Goal: Task Accomplishment & Management: Use online tool/utility

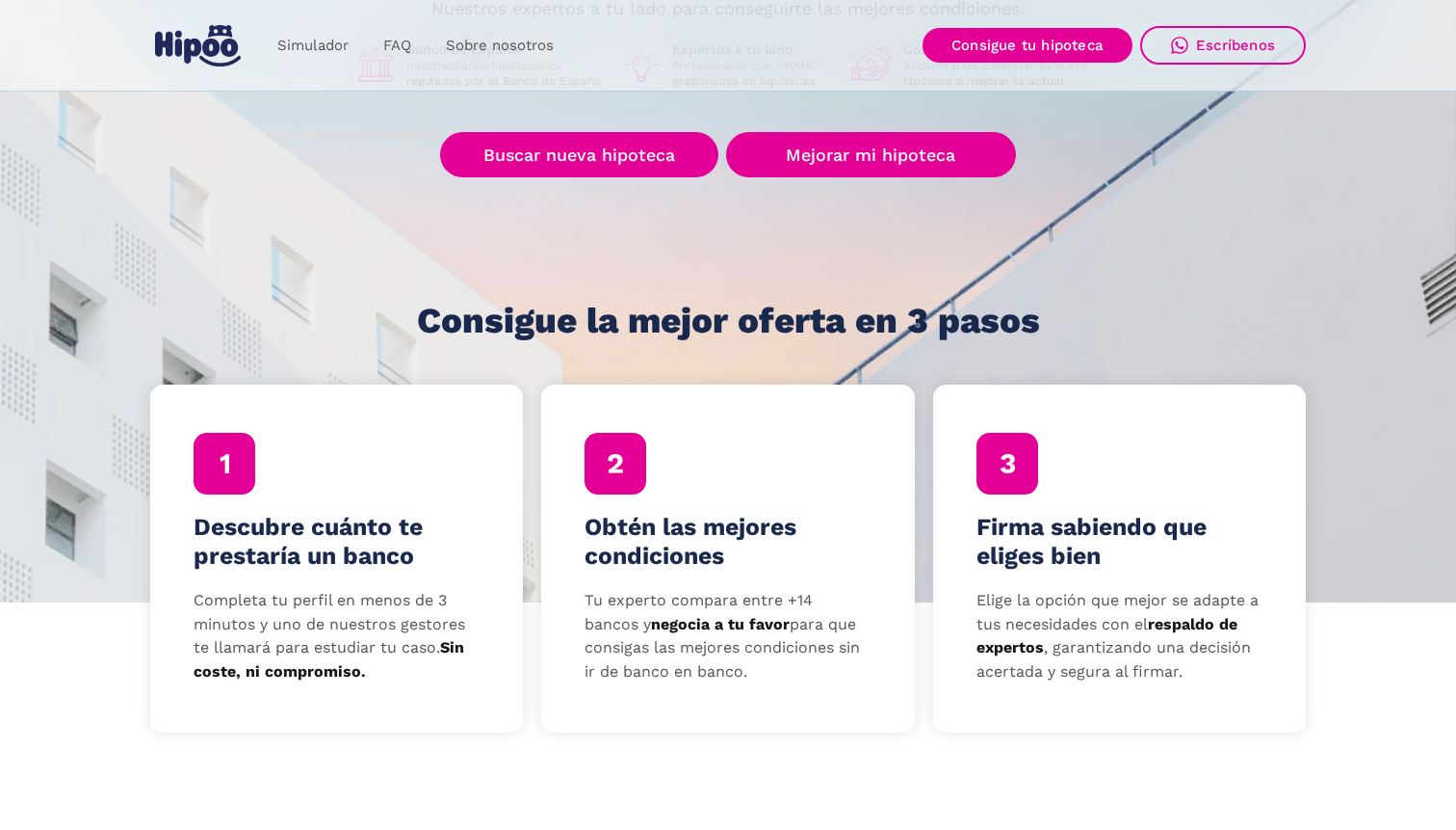
scroll to position [343, 0]
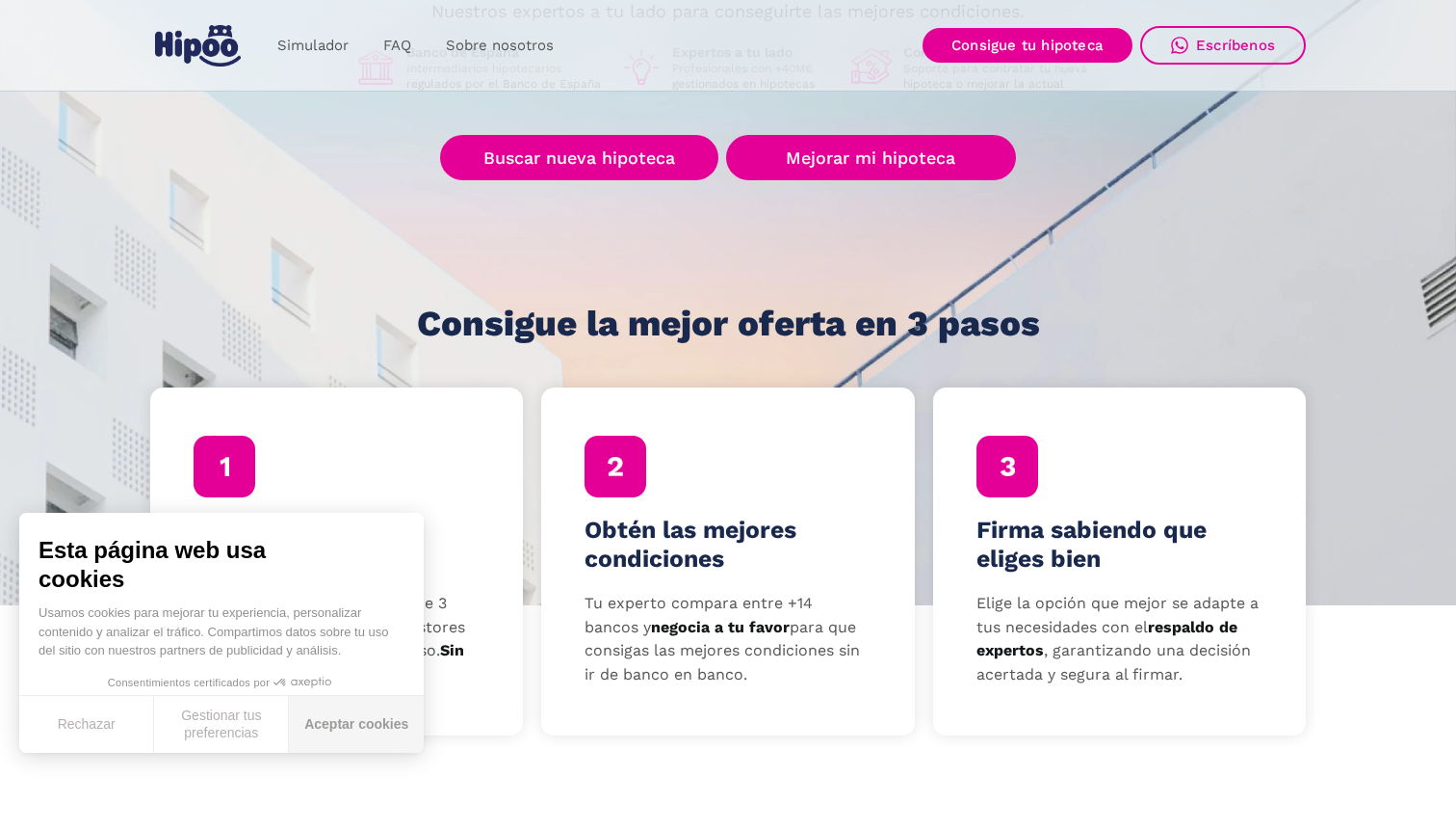
click at [349, 711] on button "Aceptar cookies" at bounding box center [356, 724] width 135 height 56
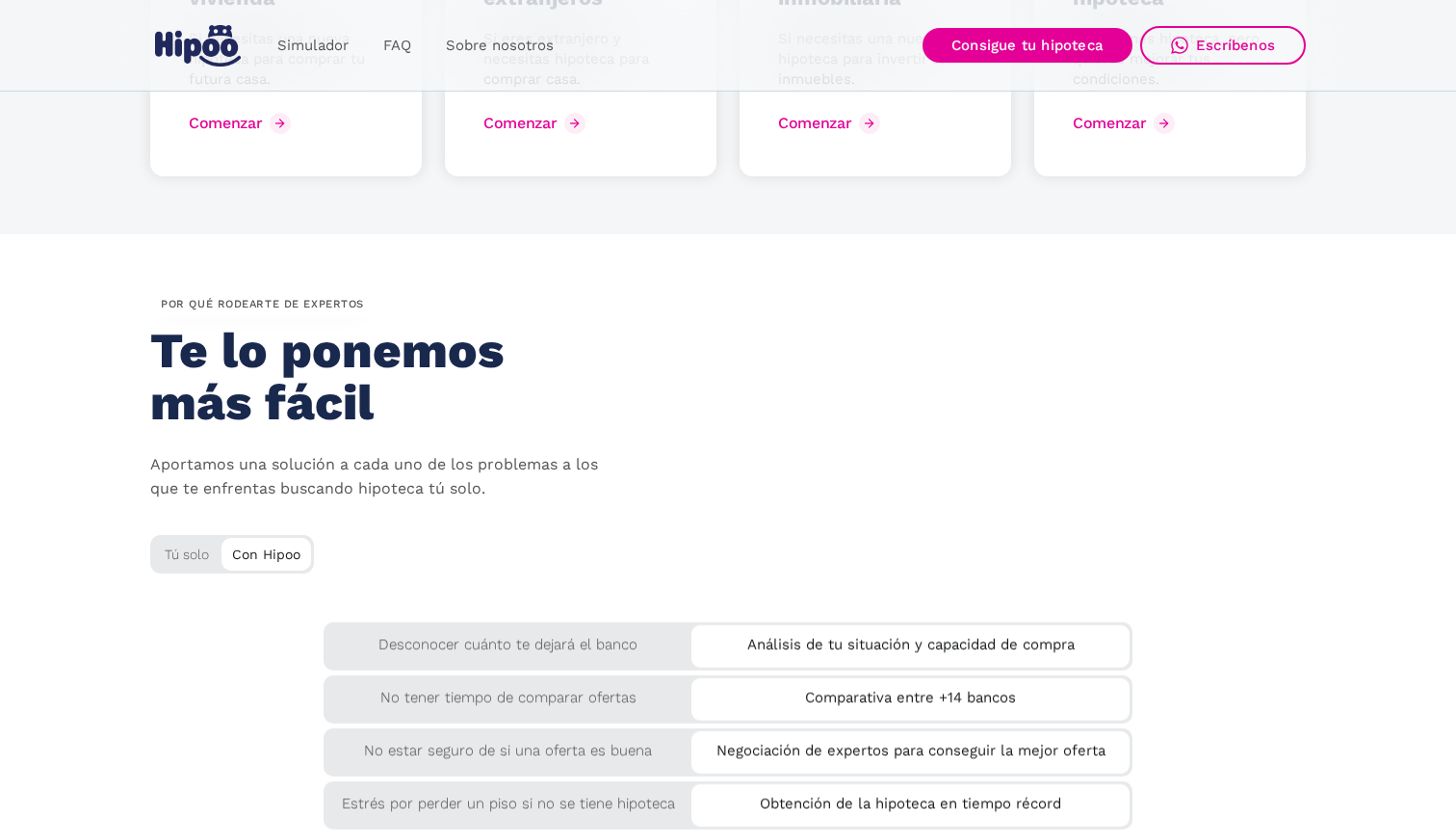
scroll to position [3058, 0]
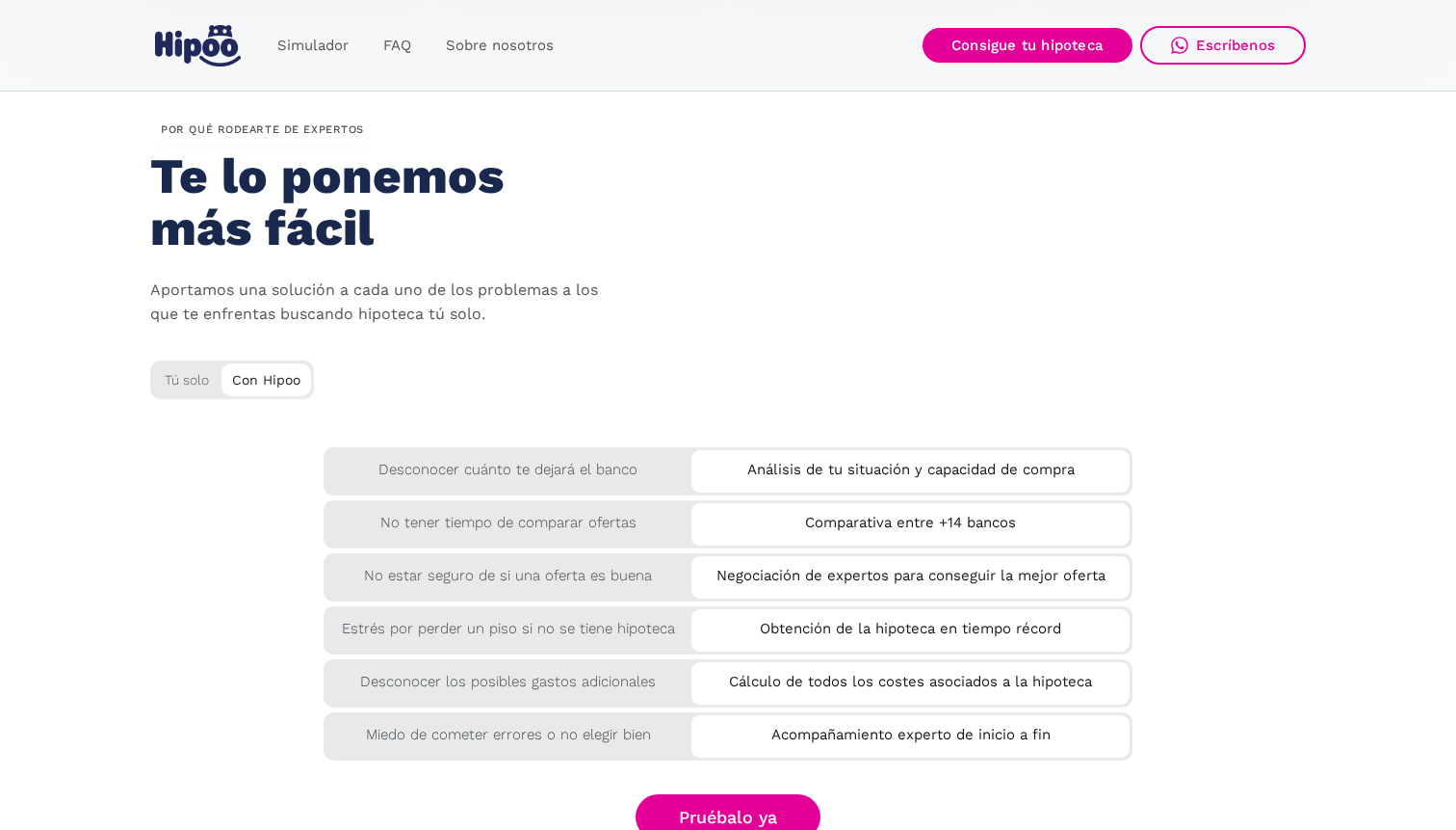
click at [189, 380] on div "Tú solo" at bounding box center [232, 376] width 164 height 32
click at [240, 372] on div "Con Hipoo" at bounding box center [266, 378] width 89 height 29
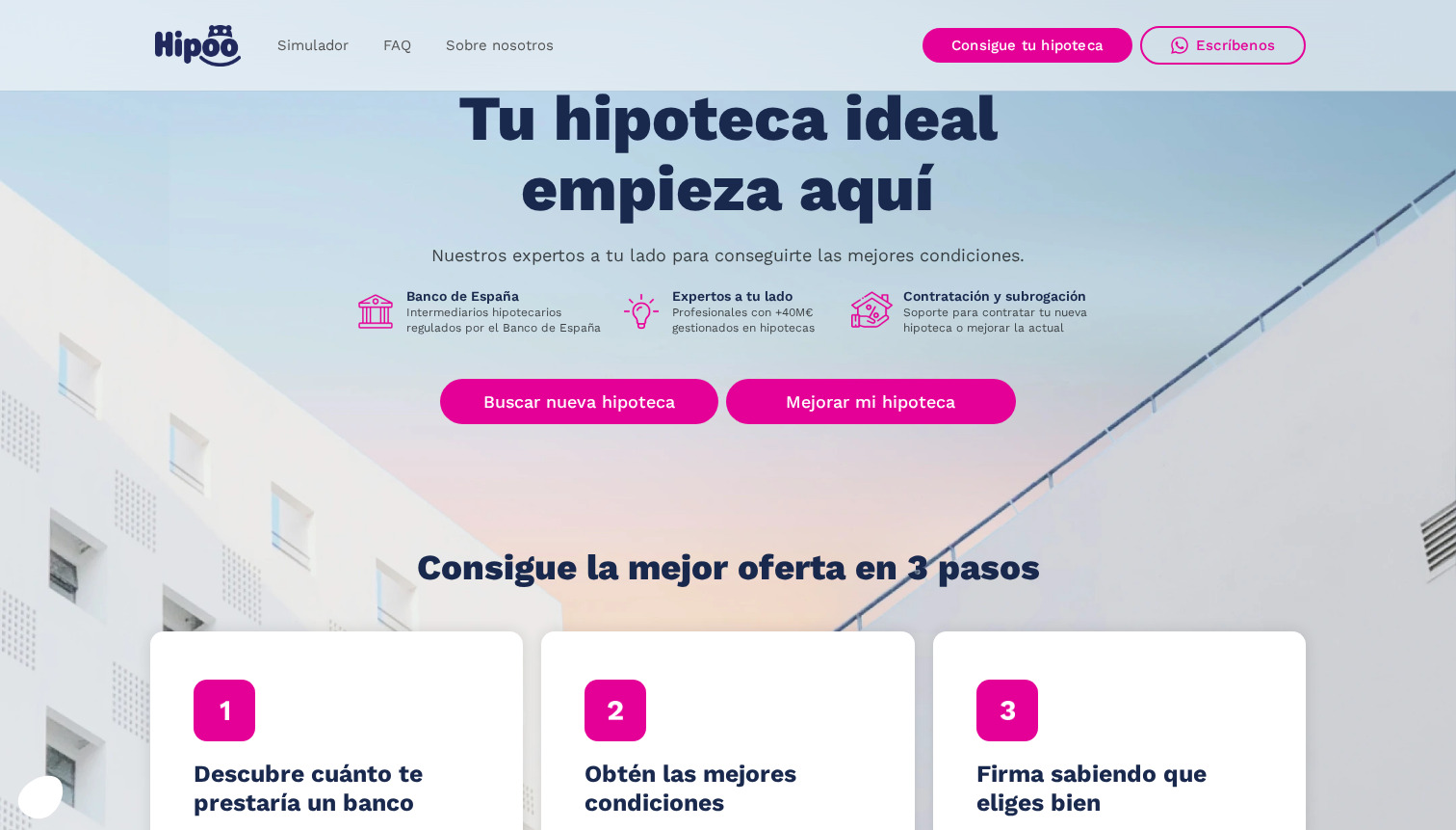
scroll to position [0, 0]
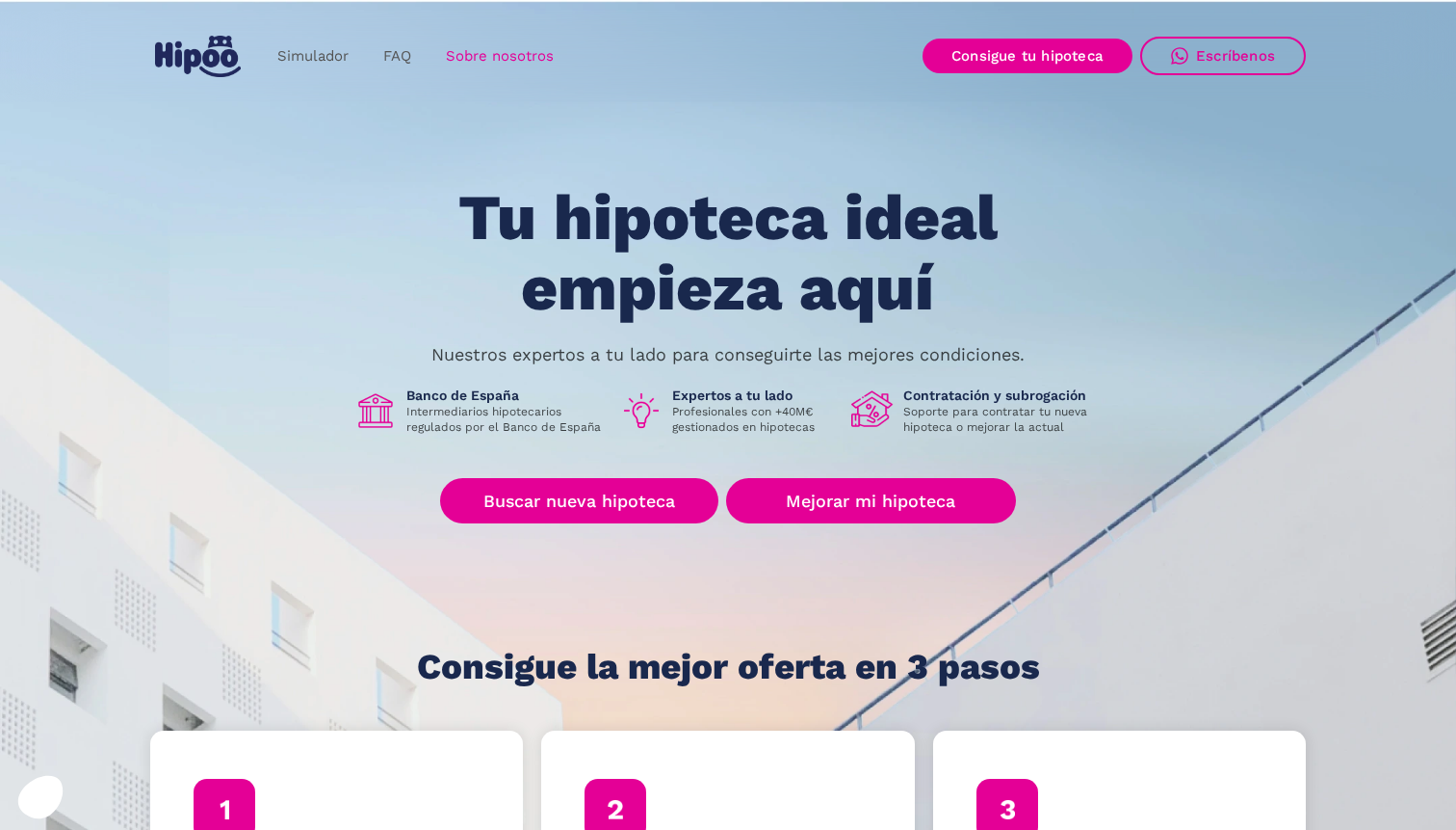
click at [490, 52] on link "Sobre nosotros" at bounding box center [499, 56] width 143 height 38
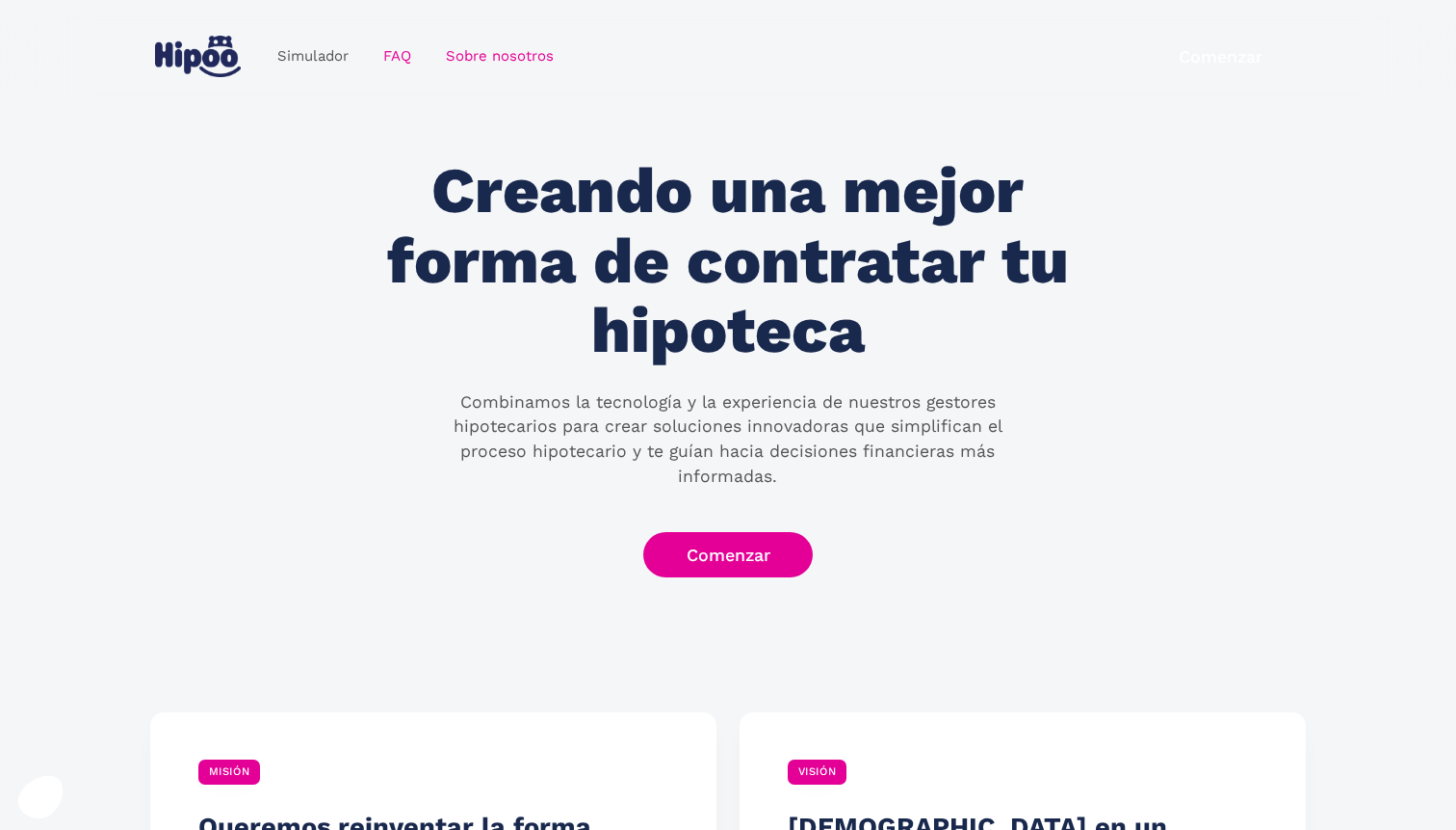
click at [396, 60] on link "FAQ" at bounding box center [397, 56] width 62 height 38
click at [331, 41] on link "Simulador" at bounding box center [313, 56] width 106 height 38
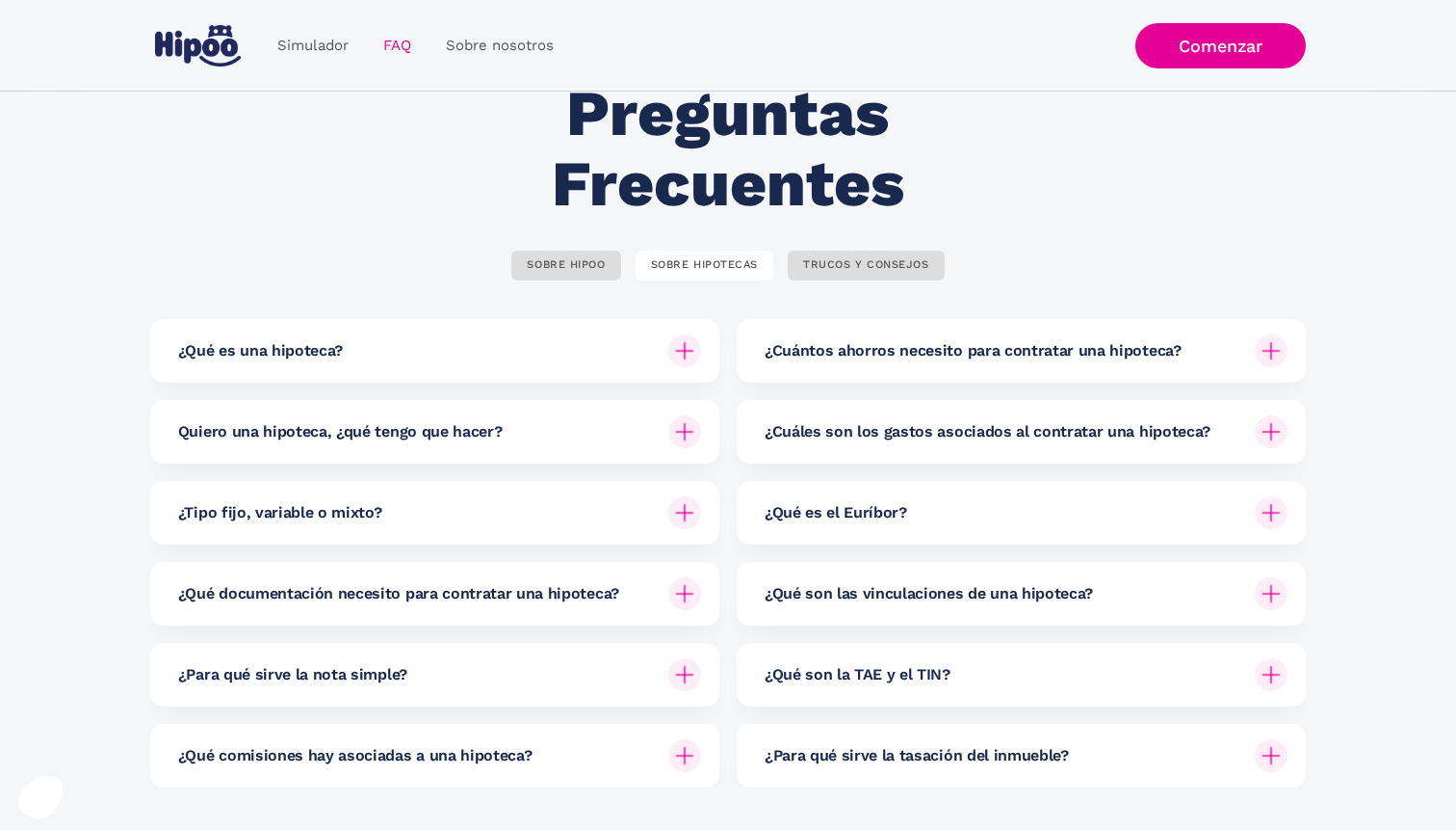
scroll to position [106, 0]
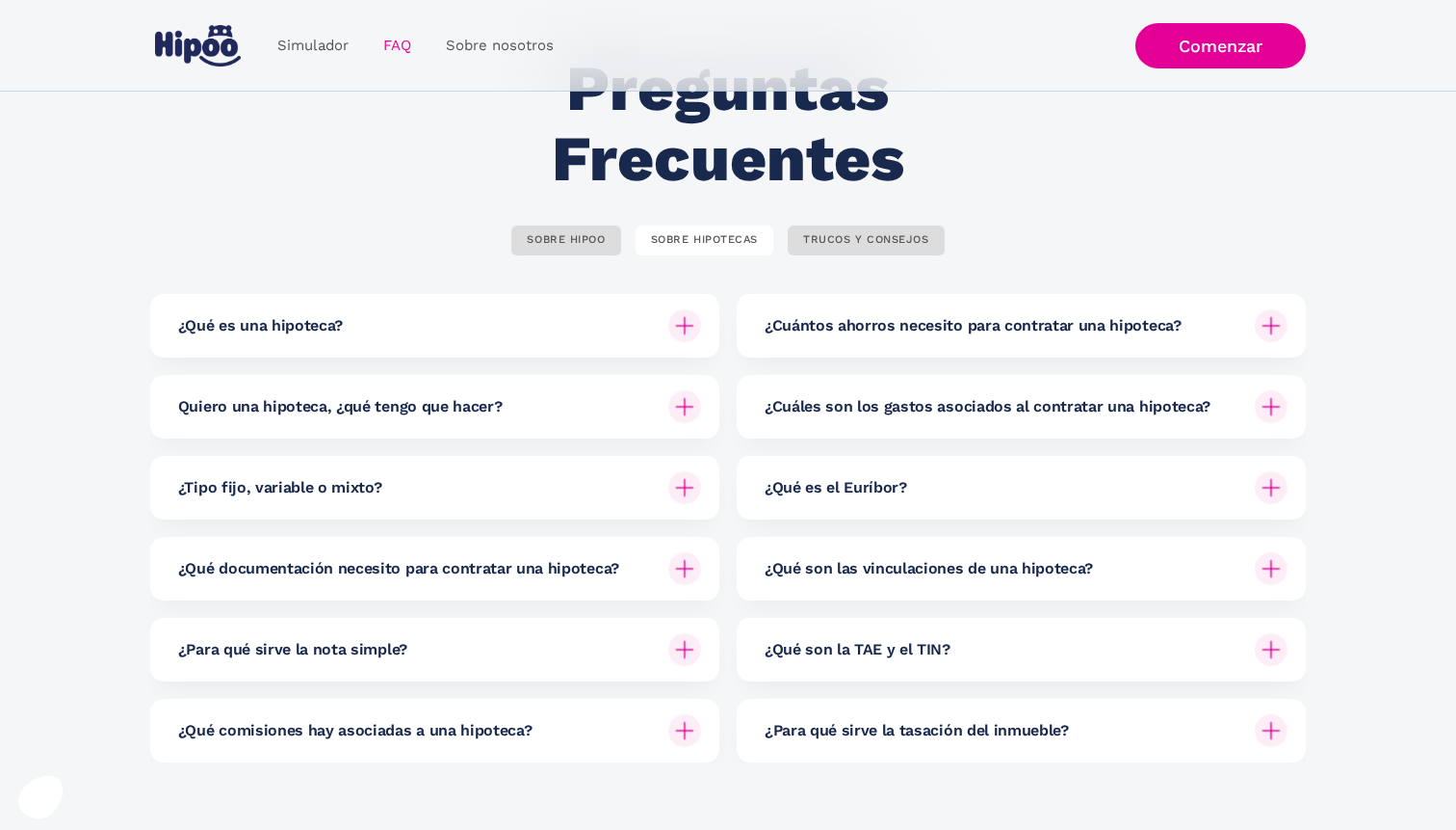
click at [400, 415] on h6 "Quiero una hipoteca, ¿qué tengo que hacer?" at bounding box center [340, 407] width 324 height 21
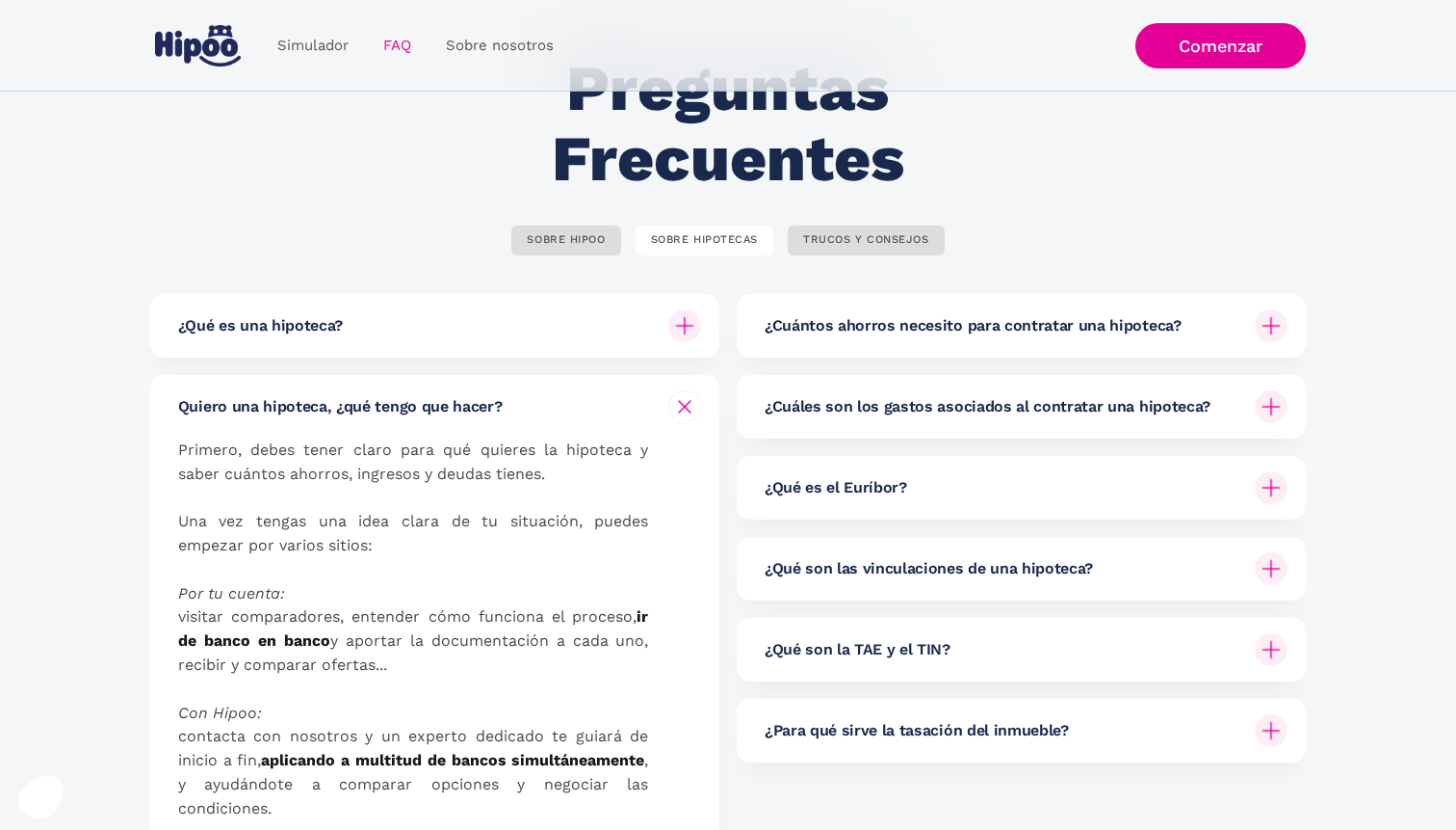
click at [400, 415] on h6 "Quiero una hipoteca, ¿qué tengo que hacer?" at bounding box center [340, 407] width 324 height 21
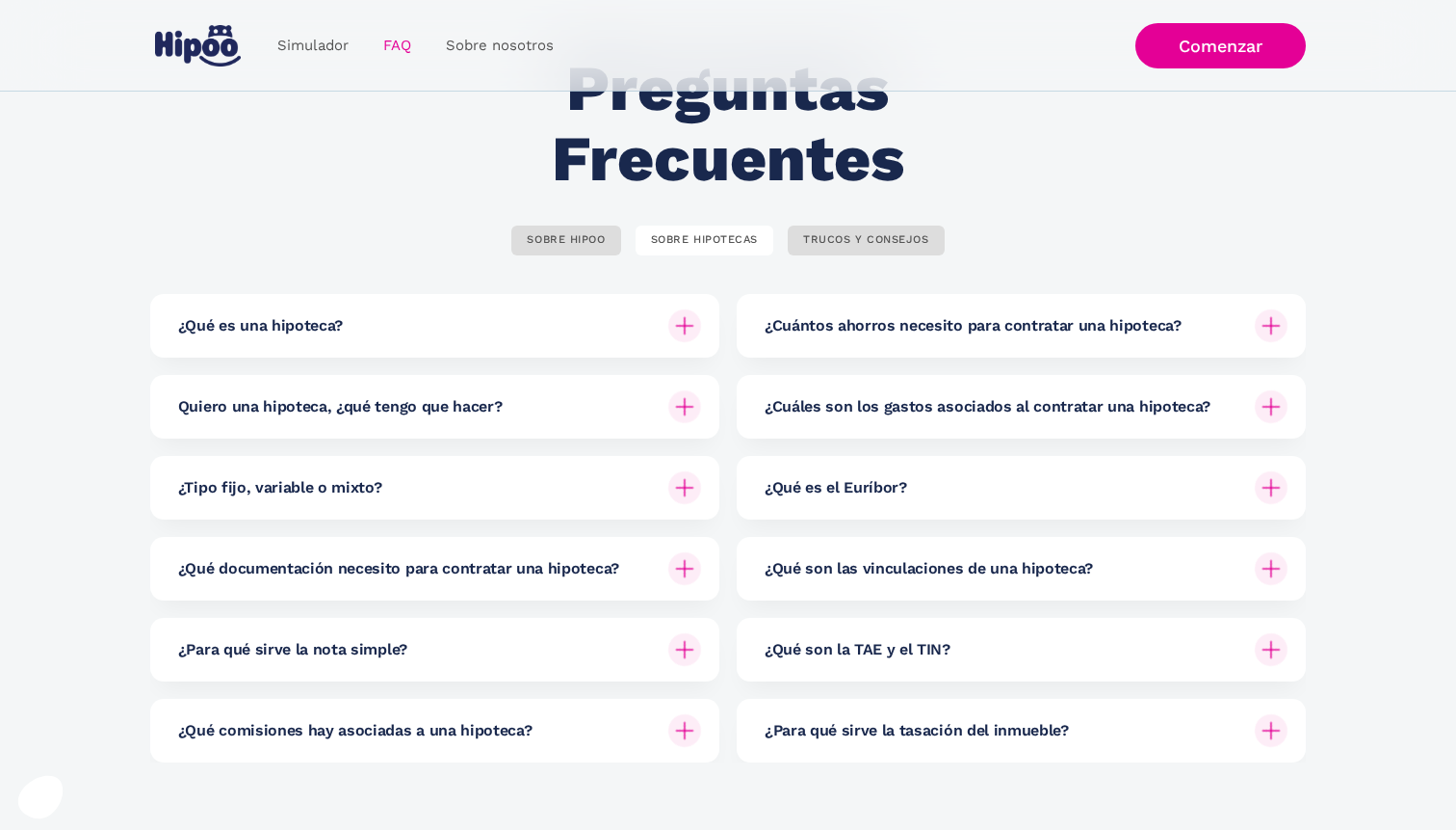
click at [337, 640] on h6 "¿Para qué sirve la nota simple?" at bounding box center [292, 649] width 229 height 21
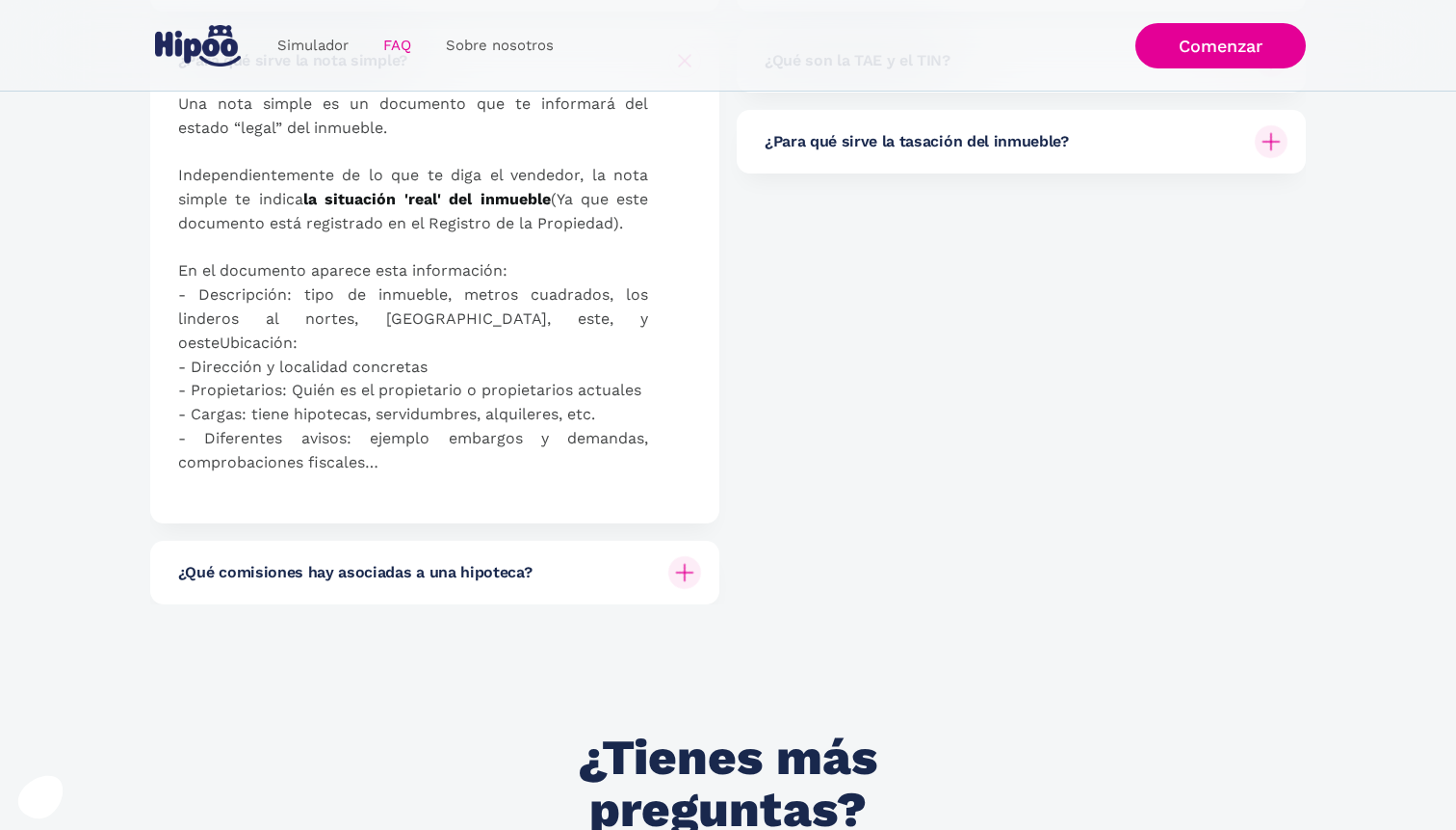
scroll to position [715, 0]
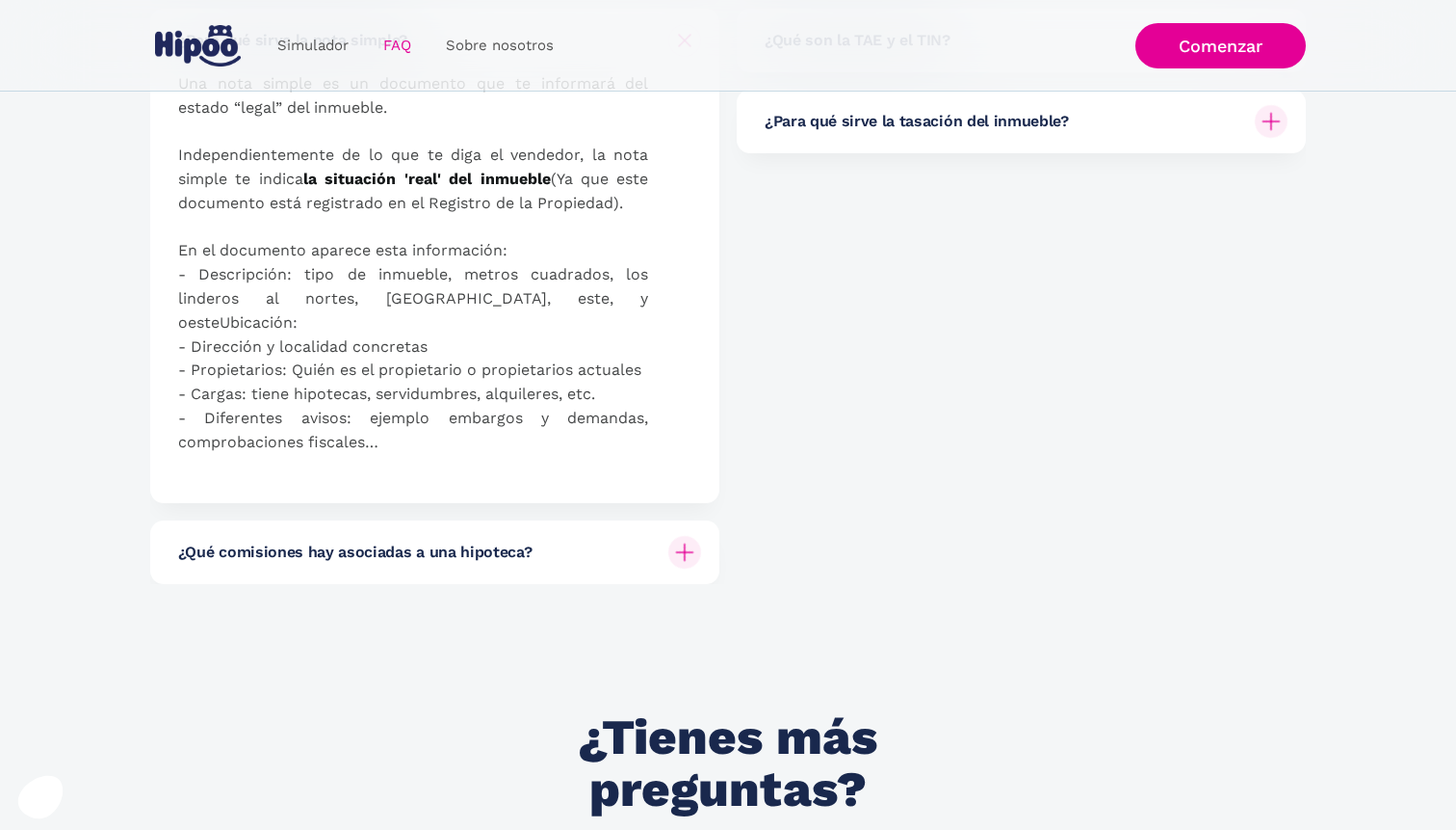
click at [344, 541] on h6 "¿Qué comisiones hay asociadas a una hipoteca?" at bounding box center [355, 552] width 355 height 21
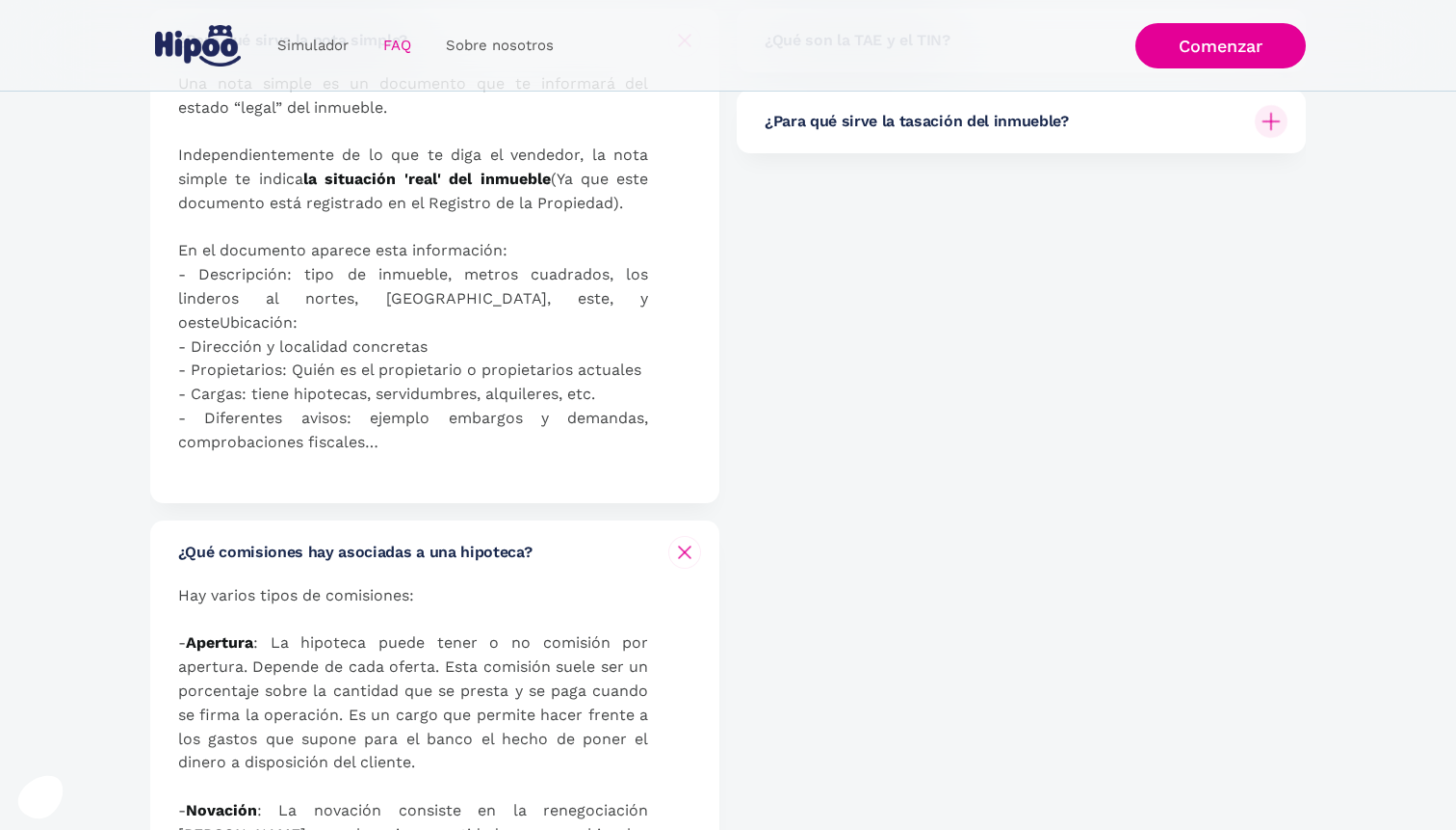
click at [344, 541] on h6 "¿Qué comisiones hay asociadas a una hipoteca?" at bounding box center [355, 552] width 355 height 21
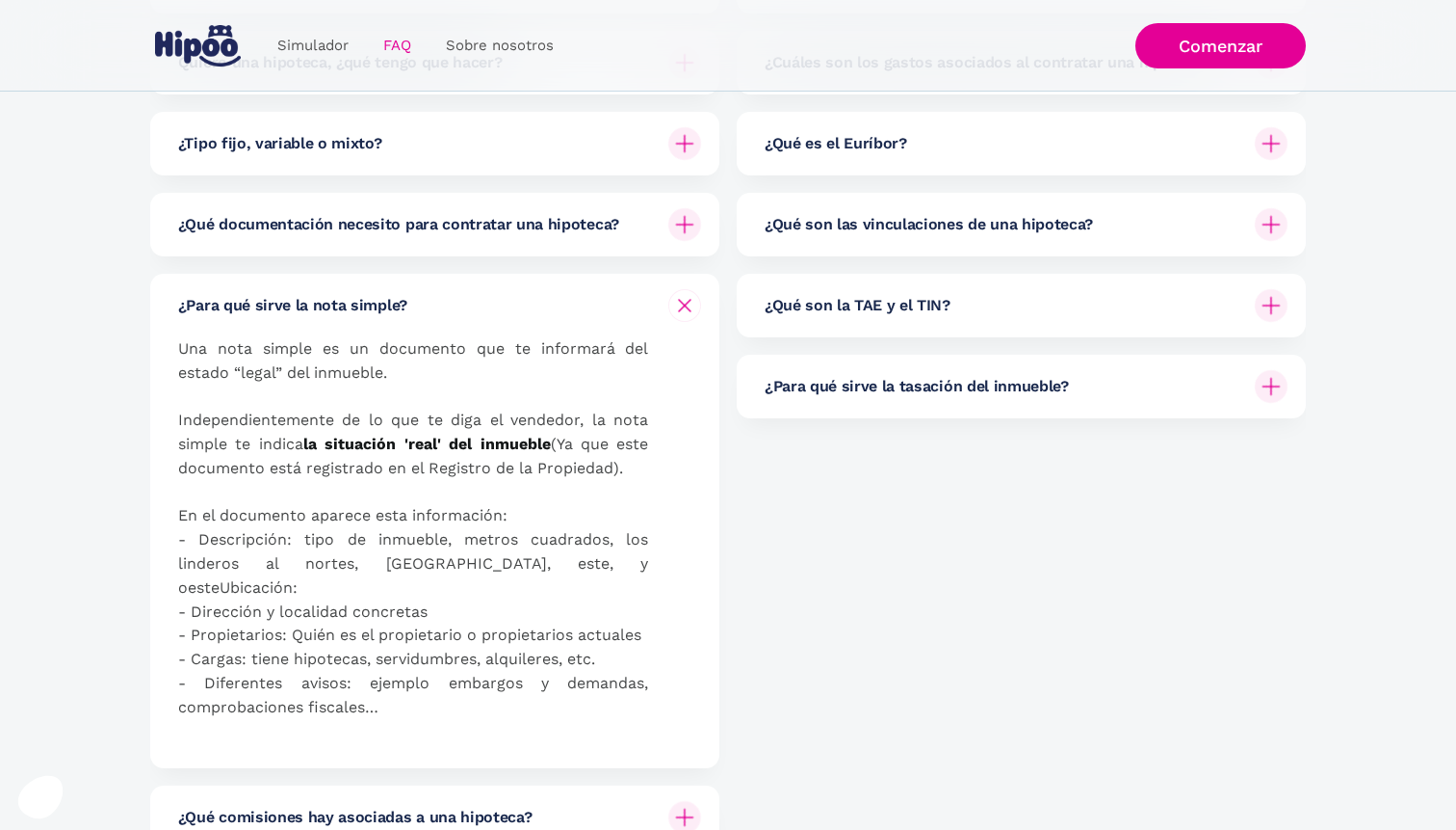
scroll to position [472, 0]
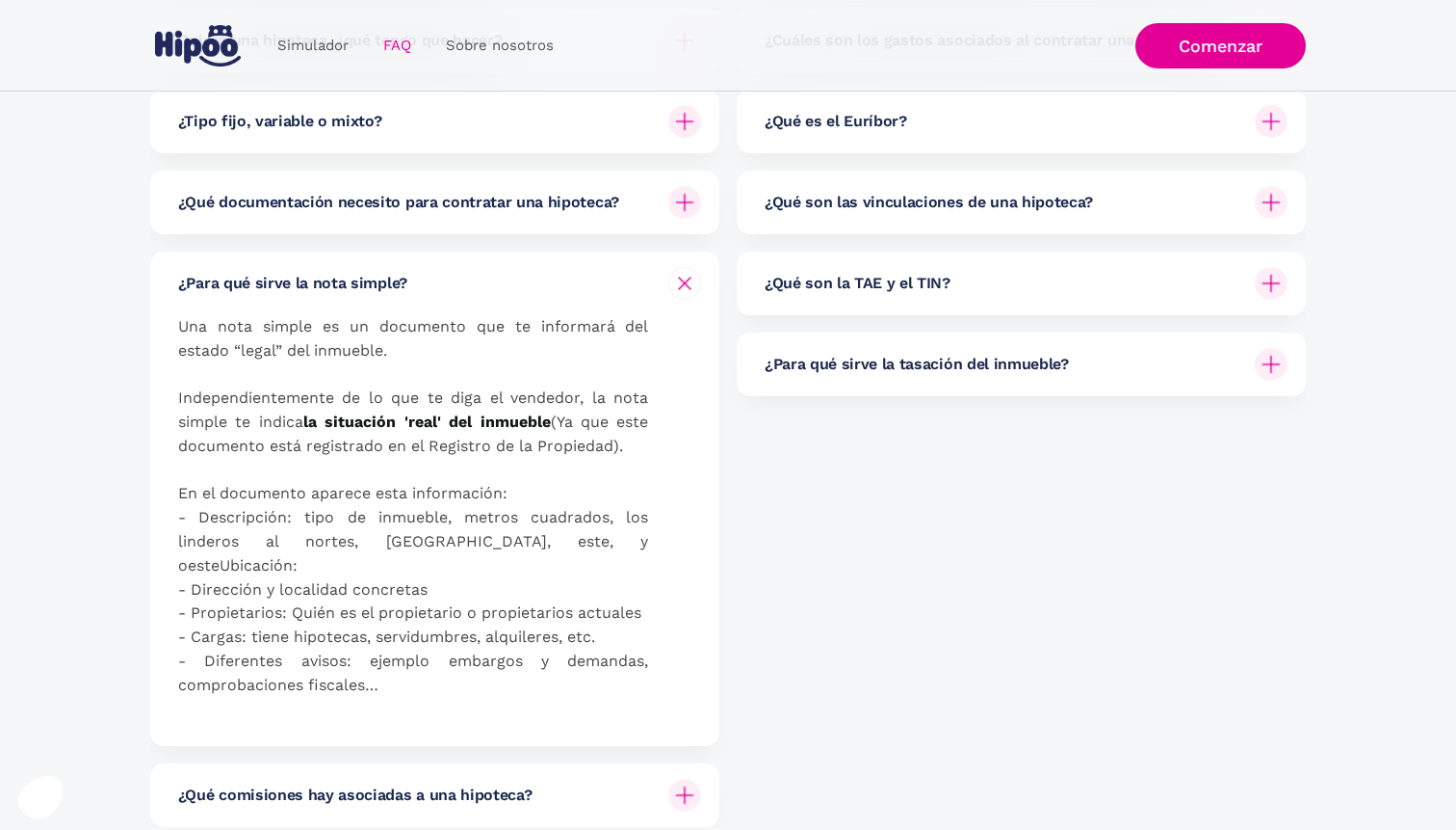
click at [813, 364] on h6 "¿Para qué sirve la tasación del inmueble?" at bounding box center [916, 364] width 304 height 21
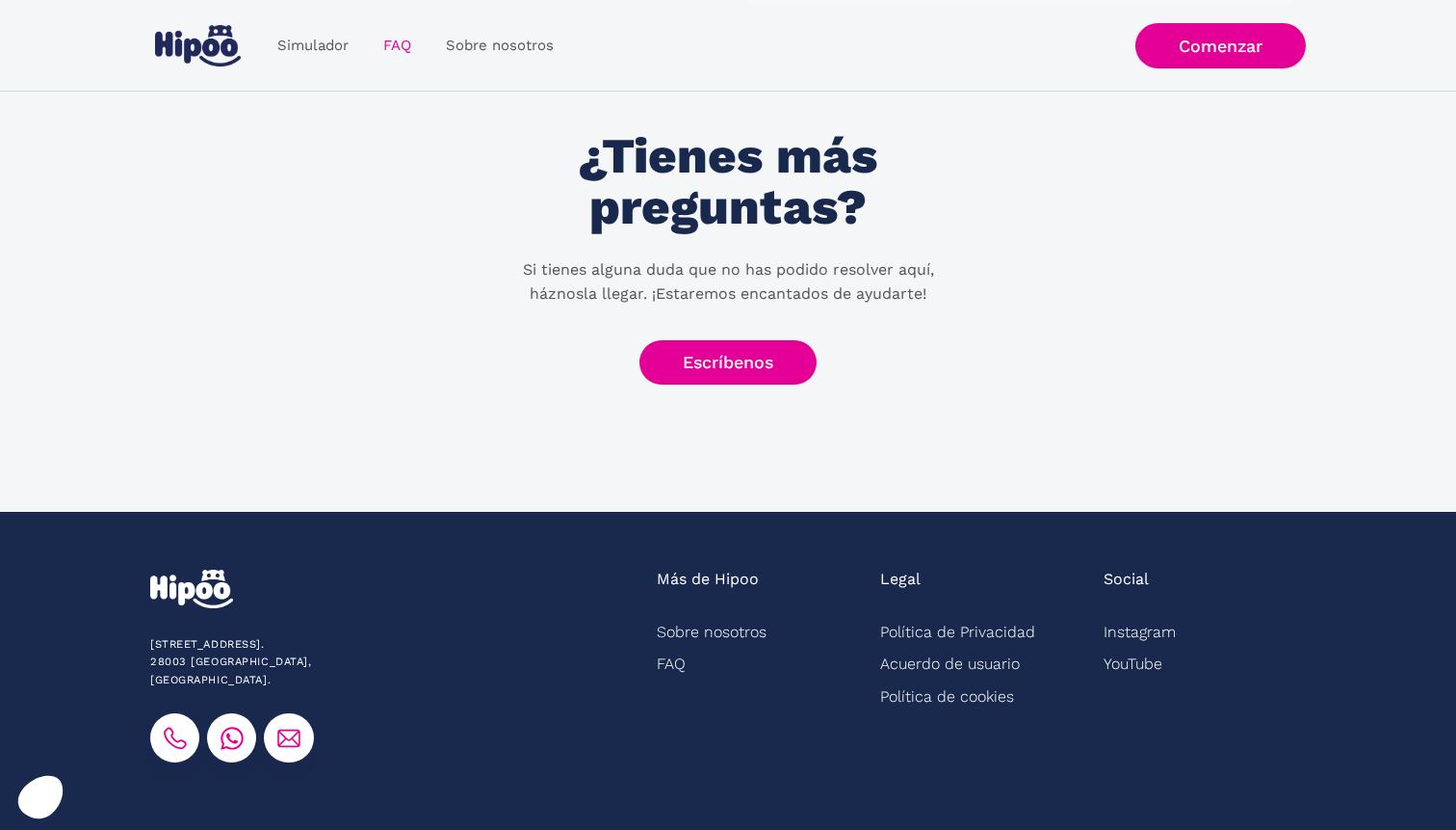
scroll to position [1327, 0]
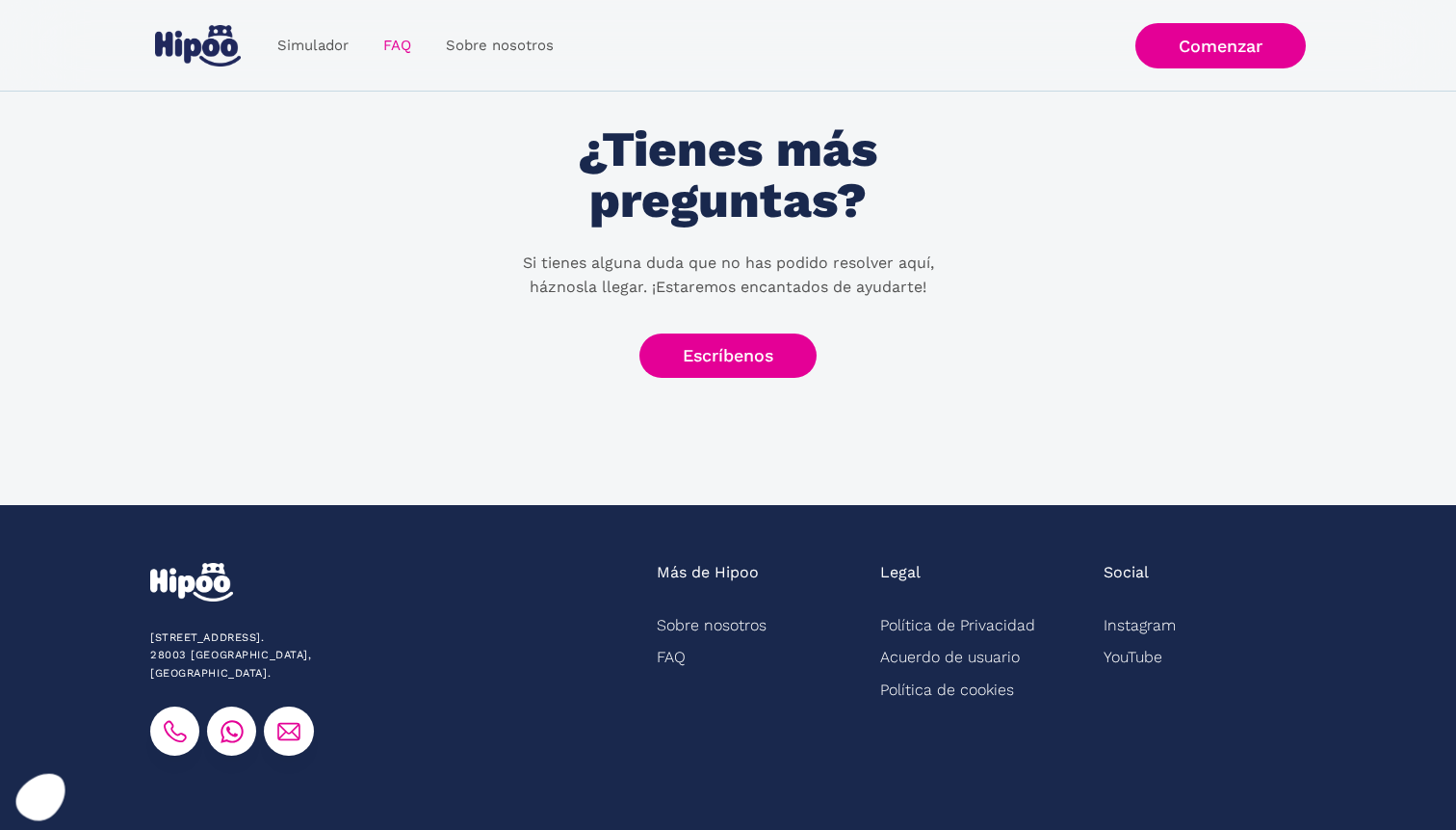
click at [34, 802] on icon at bounding box center [40, 797] width 50 height 48
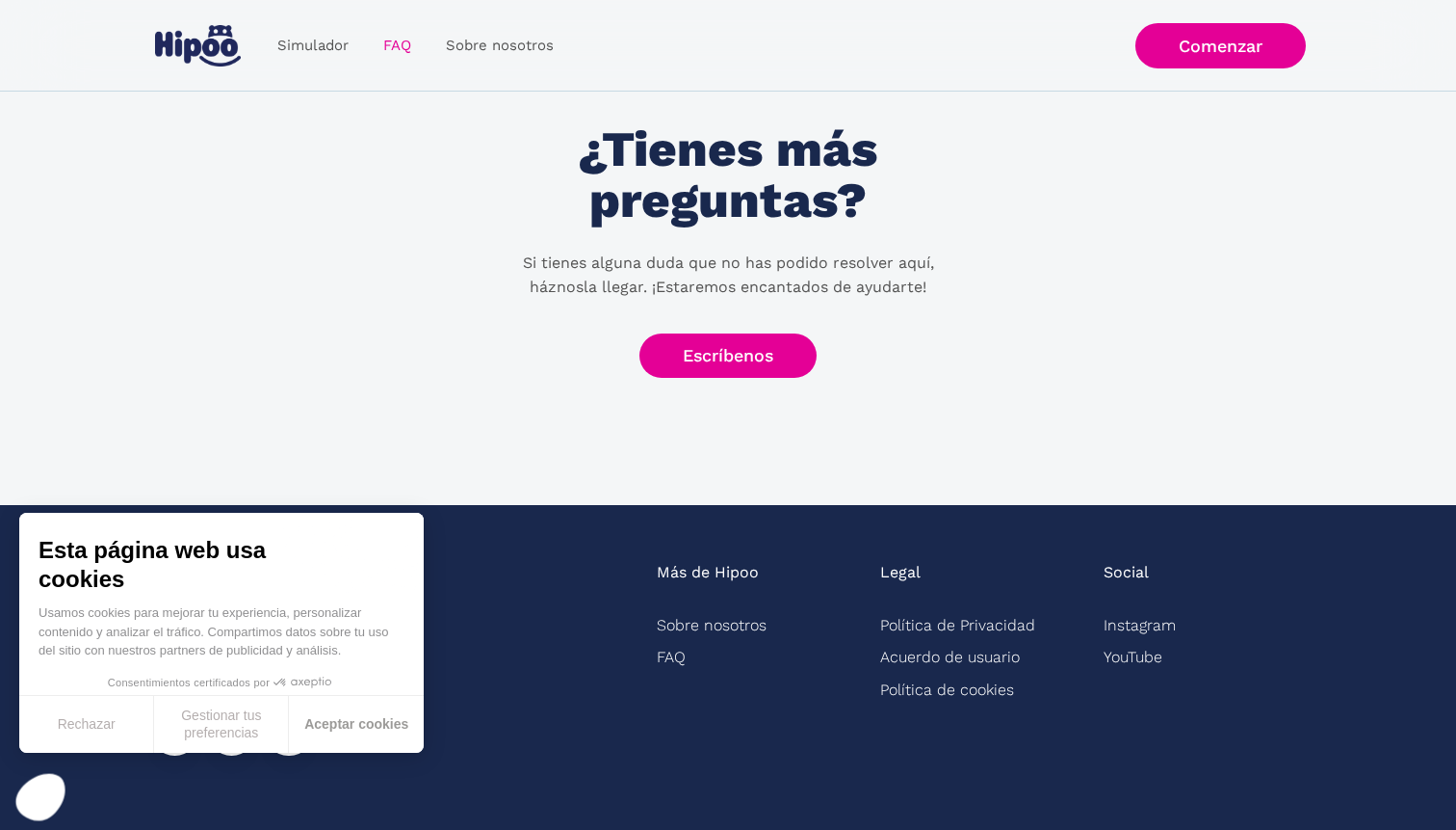
click at [356, 722] on button "Aceptar cookies" at bounding box center [356, 724] width 135 height 56
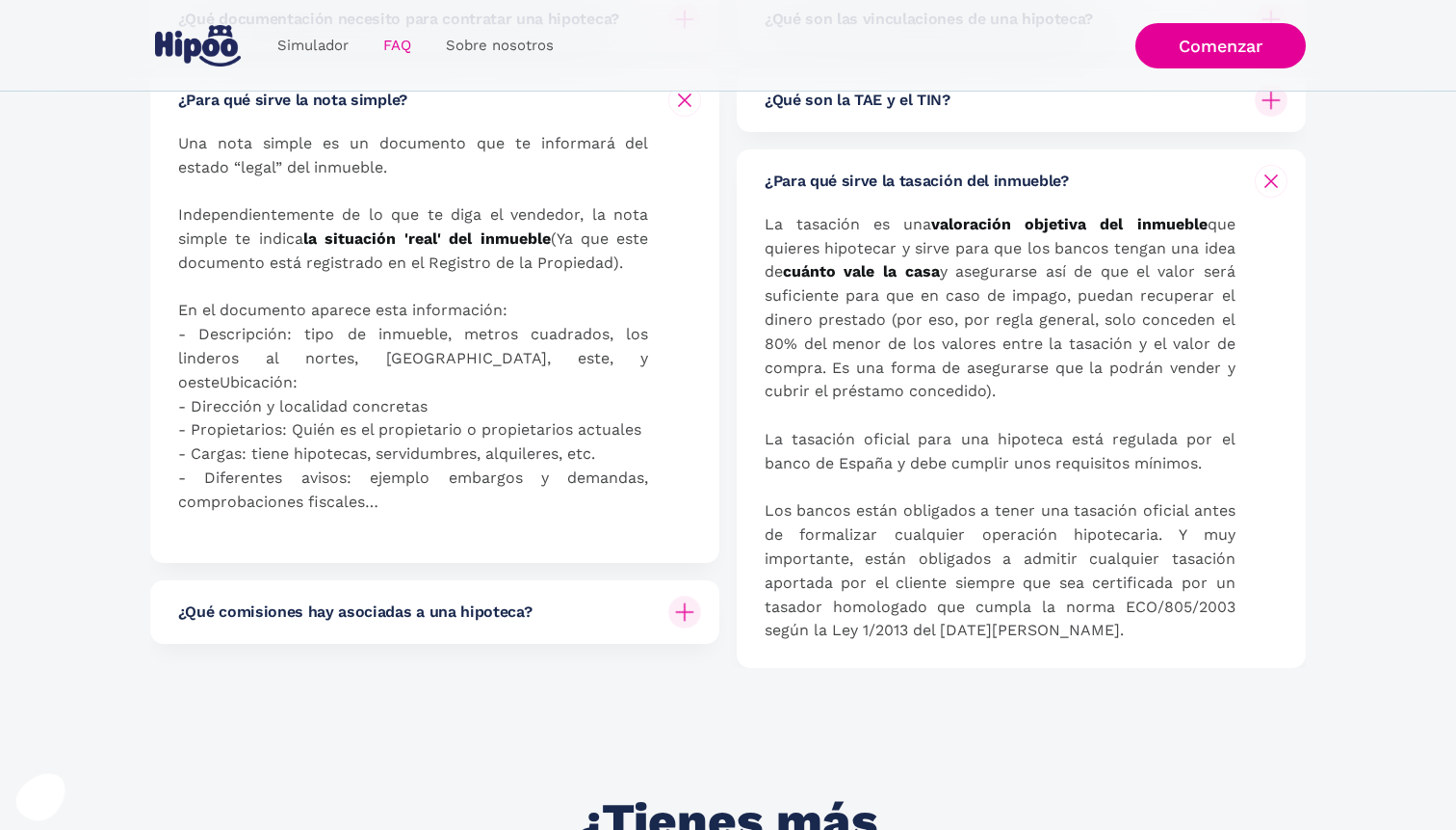
scroll to position [755, 0]
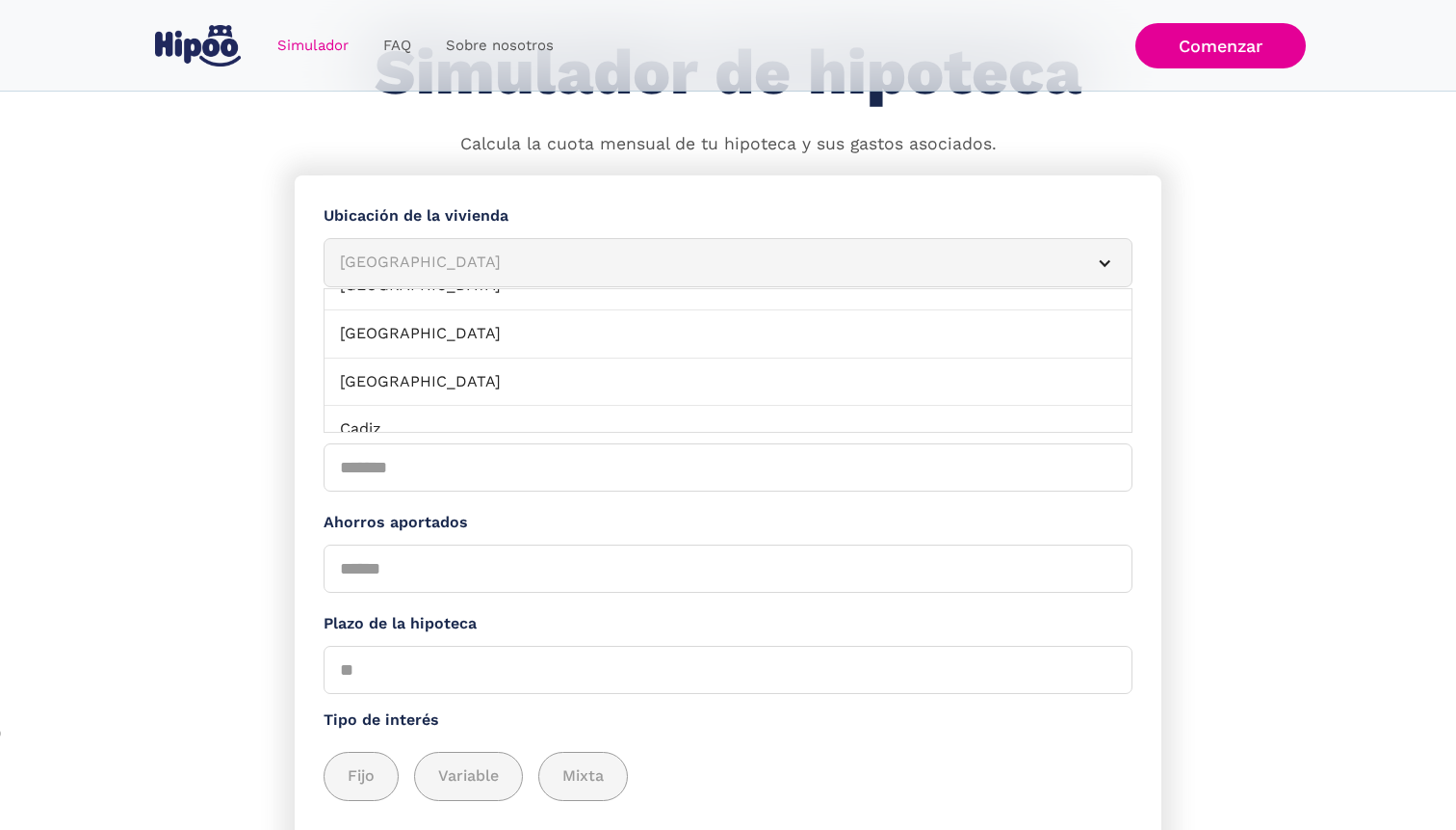
scroll to position [265, 0]
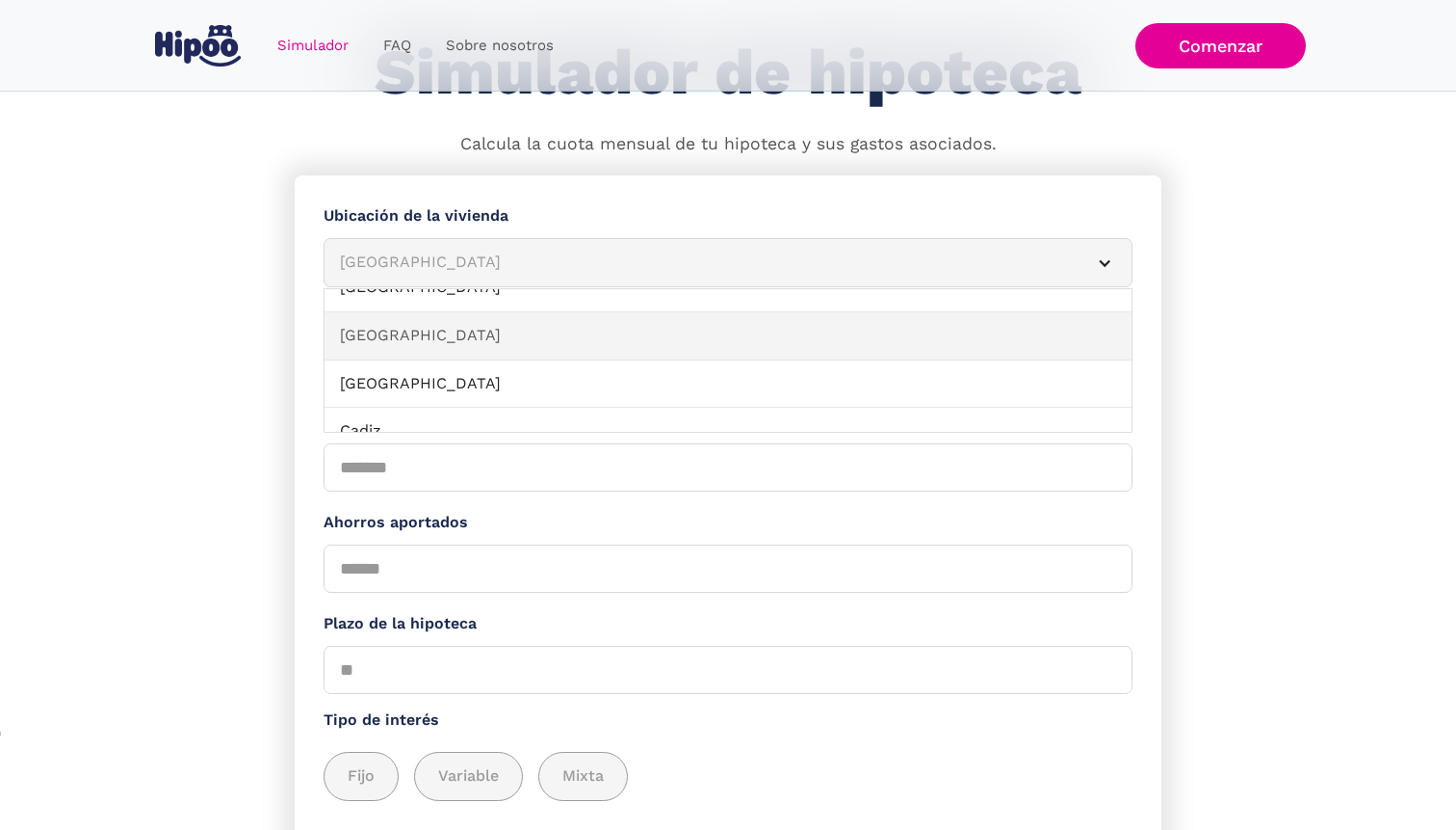
click at [406, 352] on link "Barcelona" at bounding box center [728, 336] width 807 height 49
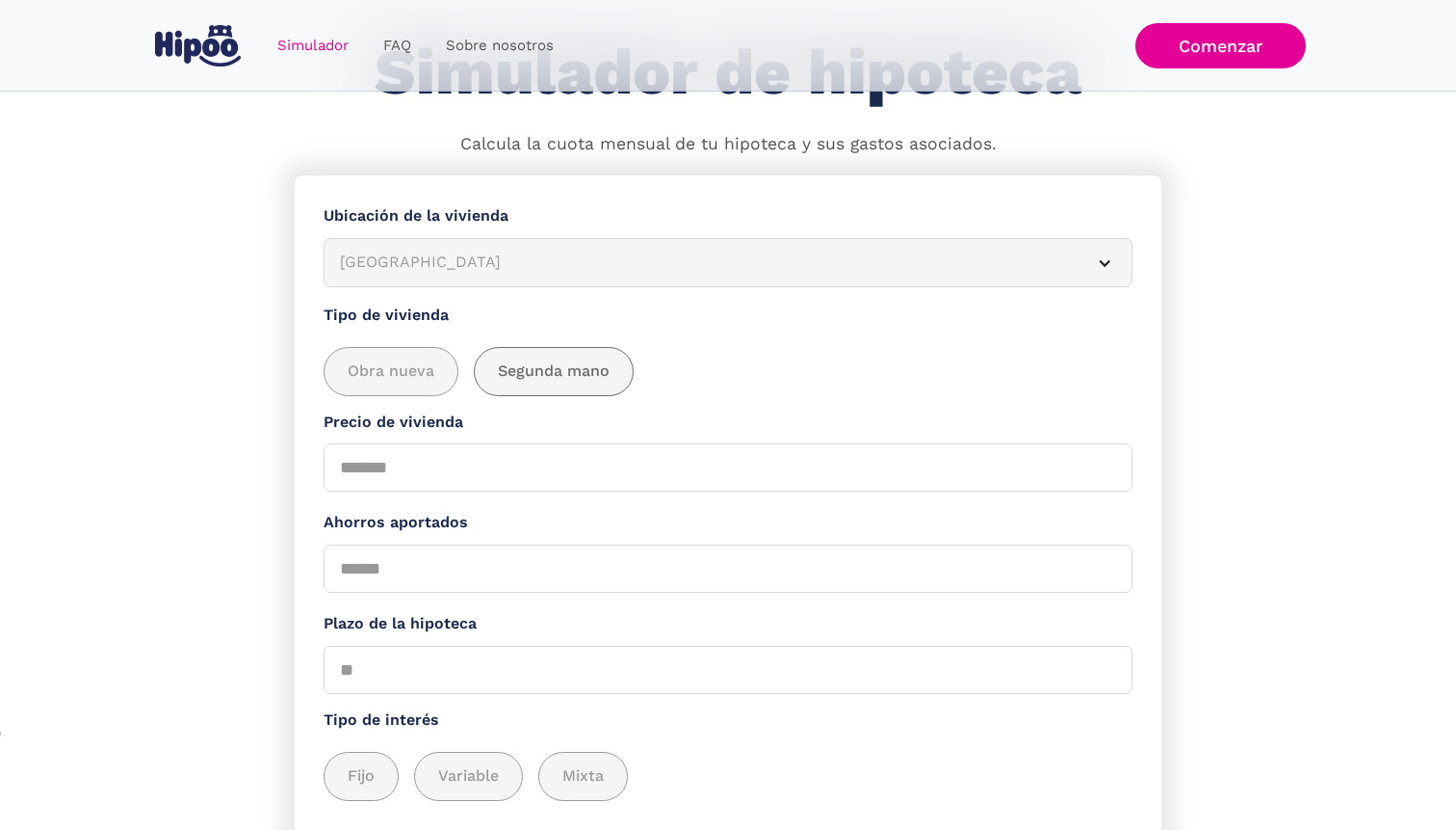
click at [497, 369] on div "add_description_here" at bounding box center [554, 371] width 158 height 48
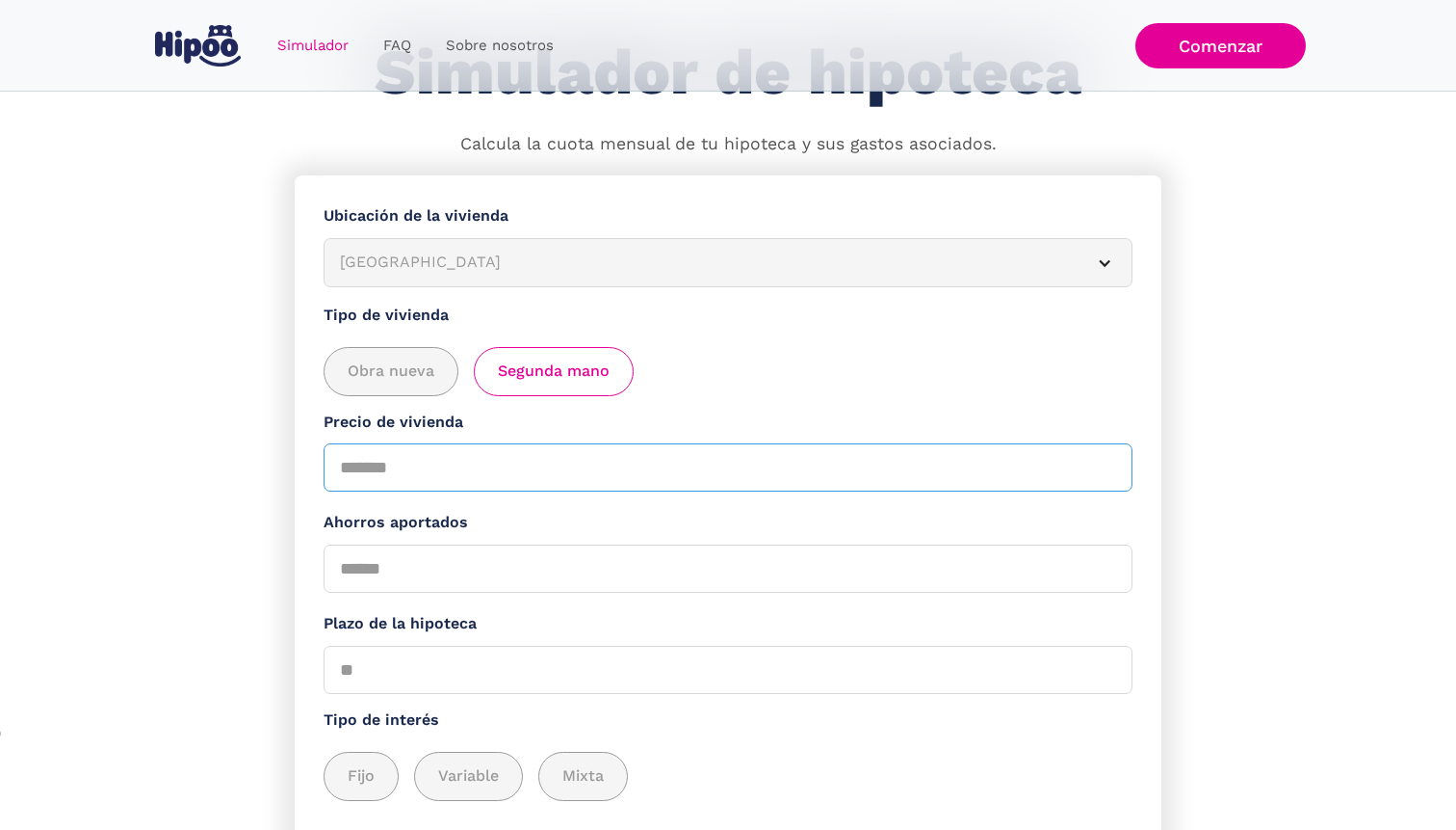
click at [423, 464] on input "Precio de vivienda" at bounding box center [728, 467] width 809 height 49
type input "******"
click at [416, 564] on input "Ahorros aportados" at bounding box center [728, 569] width 809 height 49
type input "*"
type input "*****"
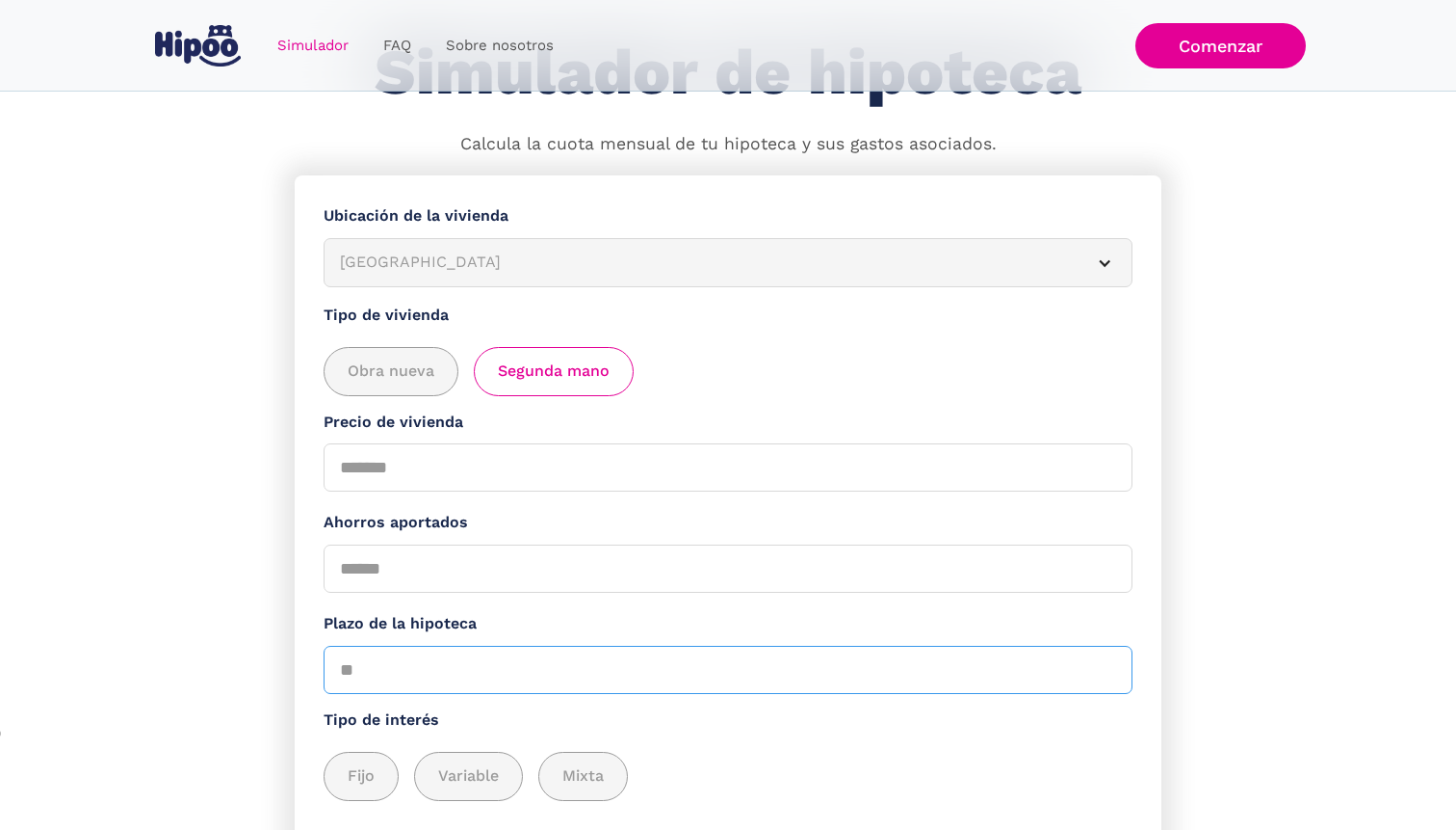
click at [423, 683] on input "Plazo de la hipoteca" at bounding box center [728, 670] width 809 height 49
type input "**"
click at [363, 785] on span "Fijo" at bounding box center [361, 776] width 27 height 24
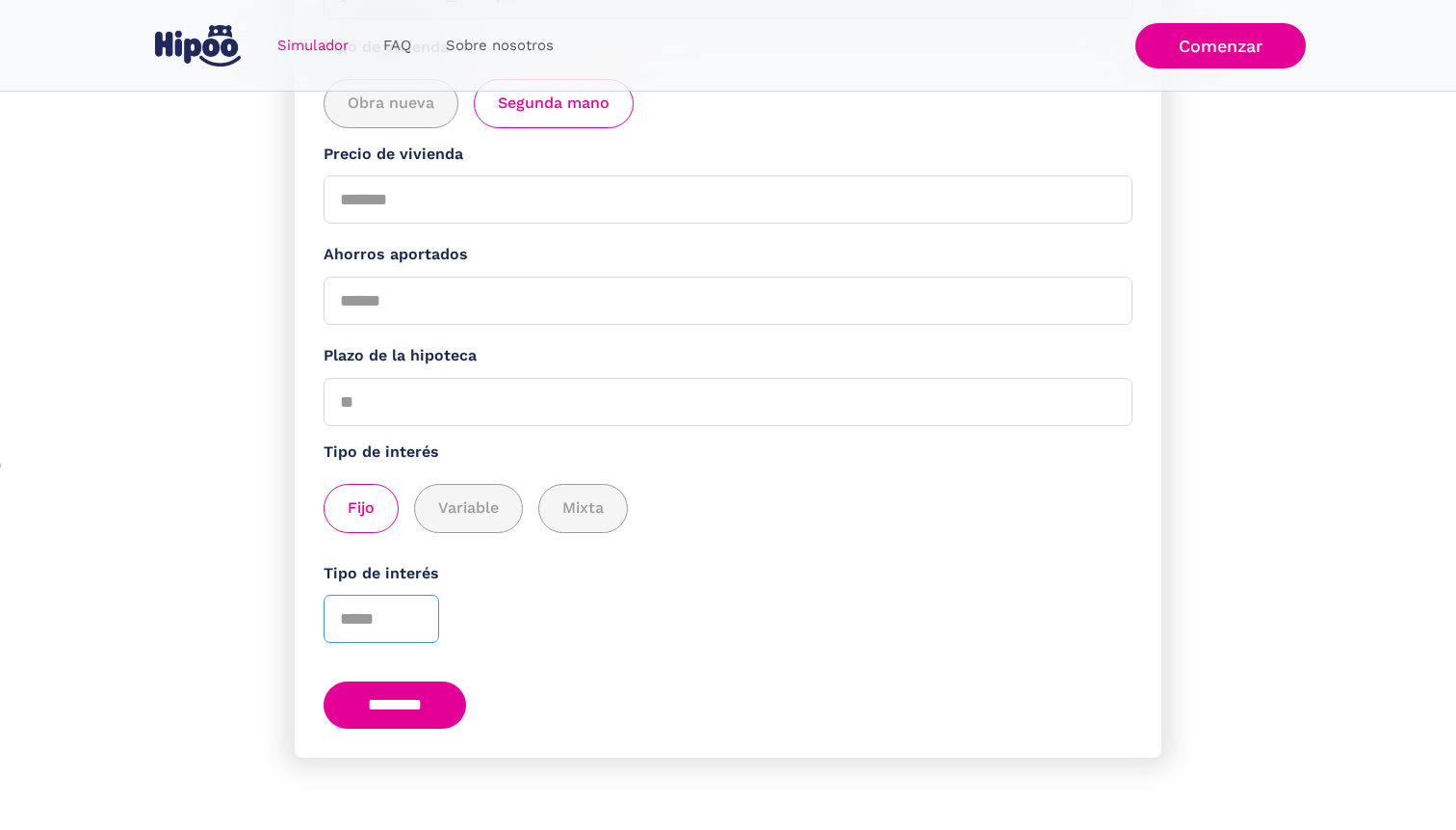
click at [361, 617] on input "Tipo de interés" at bounding box center [381, 619] width 116 height 49
type input "*"
click at [396, 705] on input "********" at bounding box center [394, 705] width 143 height 48
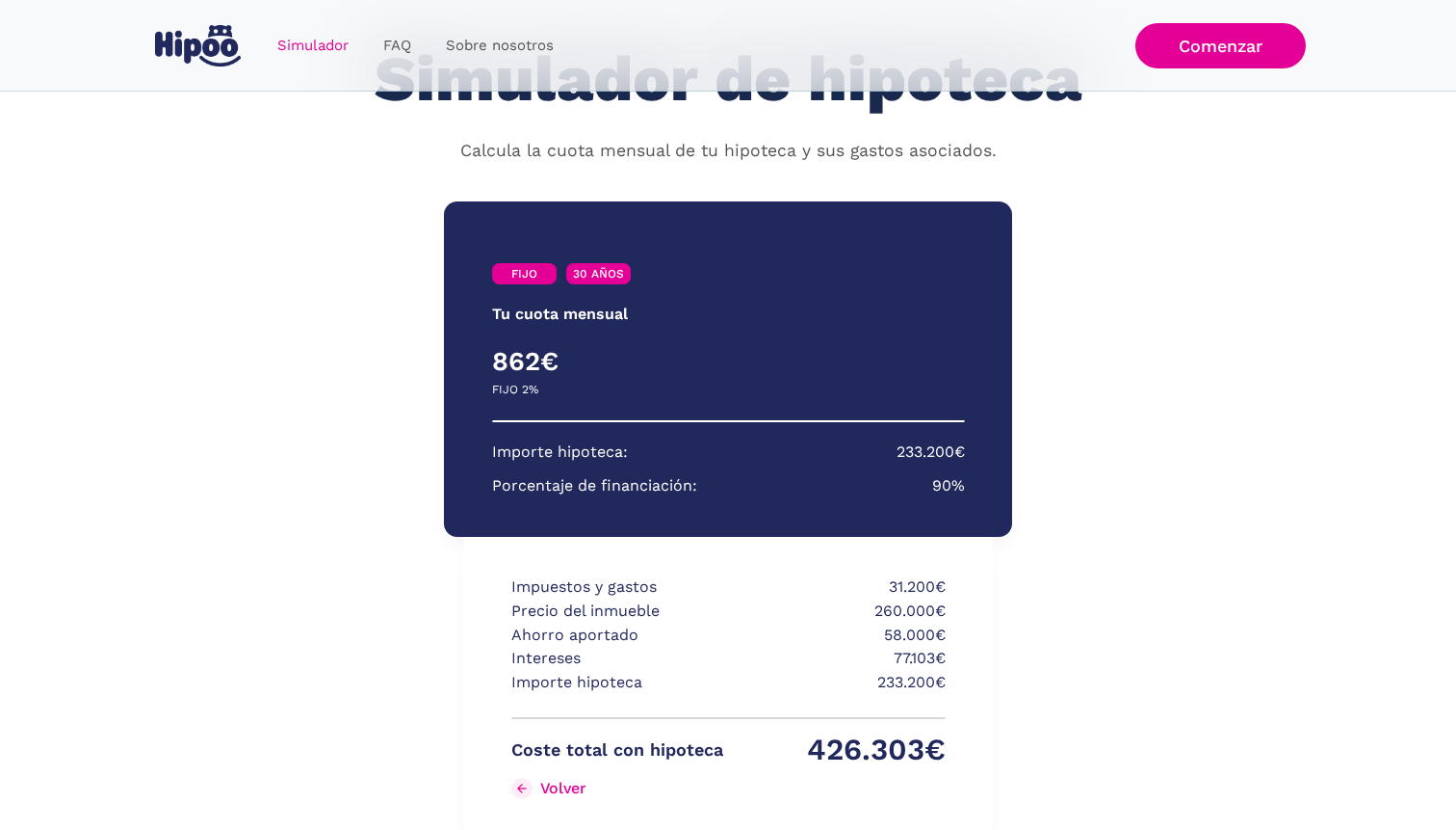
scroll to position [111, 0]
